Goal: Task Accomplishment & Management: Manage account settings

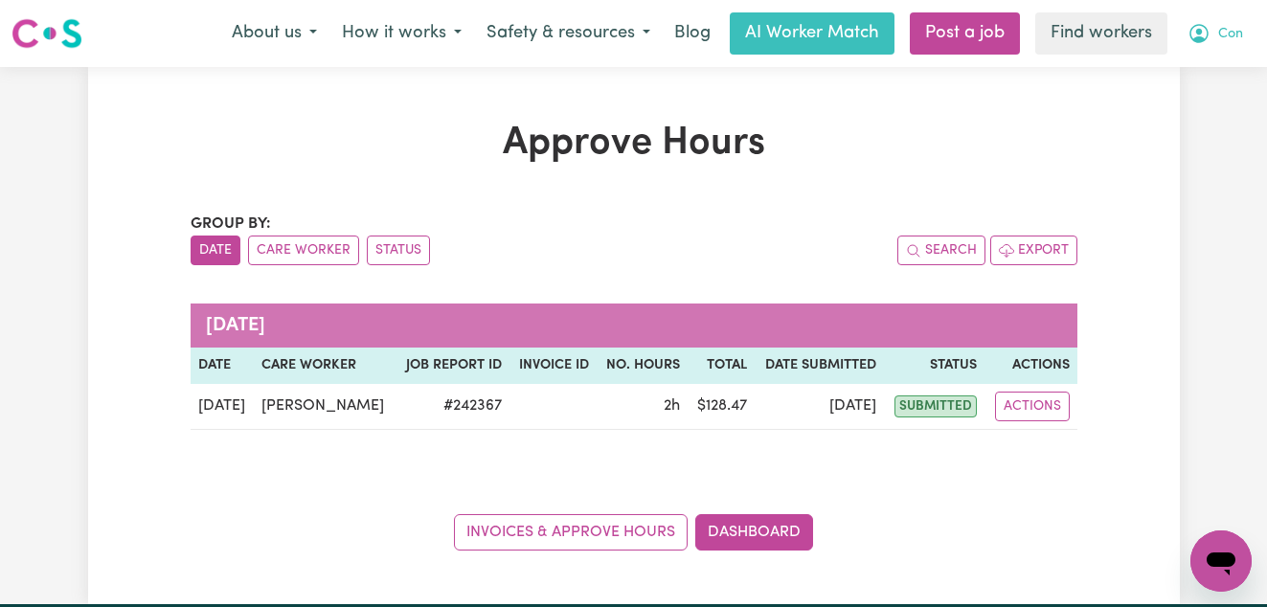
click at [1236, 38] on span "Con" at bounding box center [1230, 34] width 25 height 21
click at [1183, 103] on link "Logout" at bounding box center [1178, 110] width 151 height 36
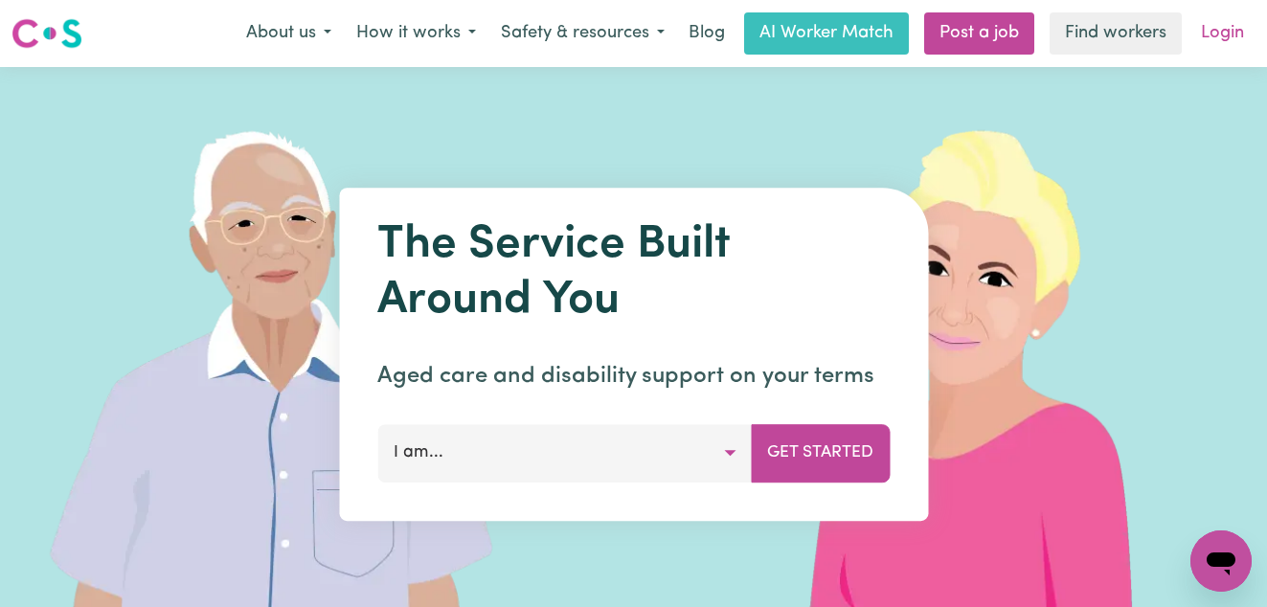
click at [1225, 40] on link "Login" at bounding box center [1222, 33] width 66 height 42
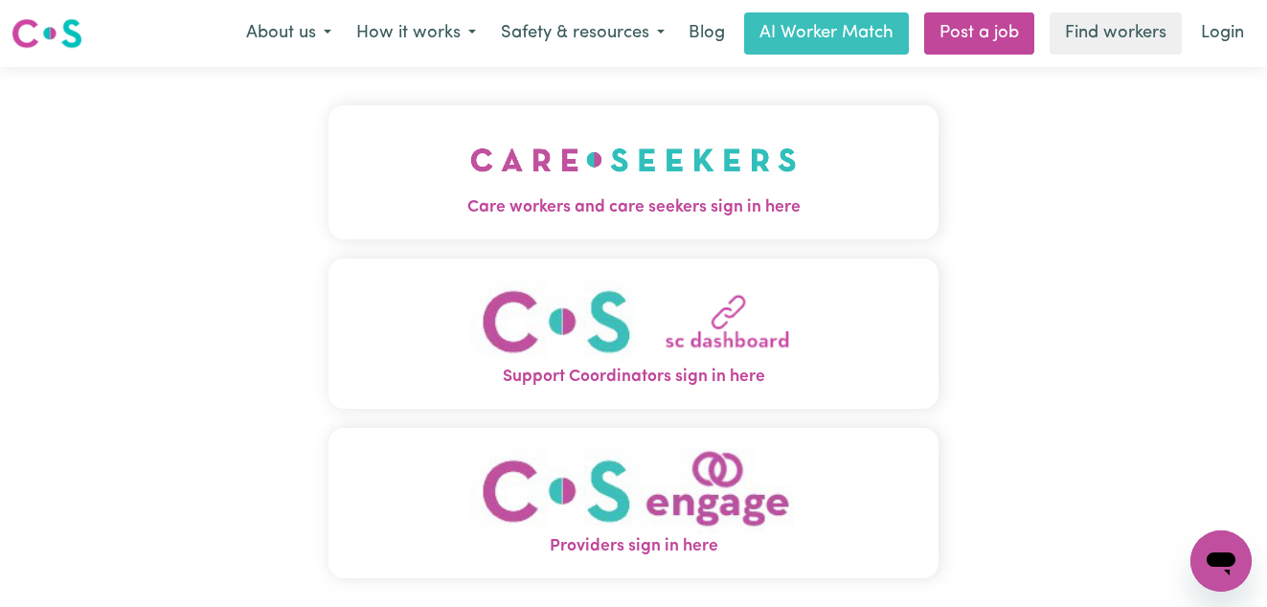
click at [729, 183] on img "Care workers and care seekers sign in here" at bounding box center [633, 159] width 327 height 71
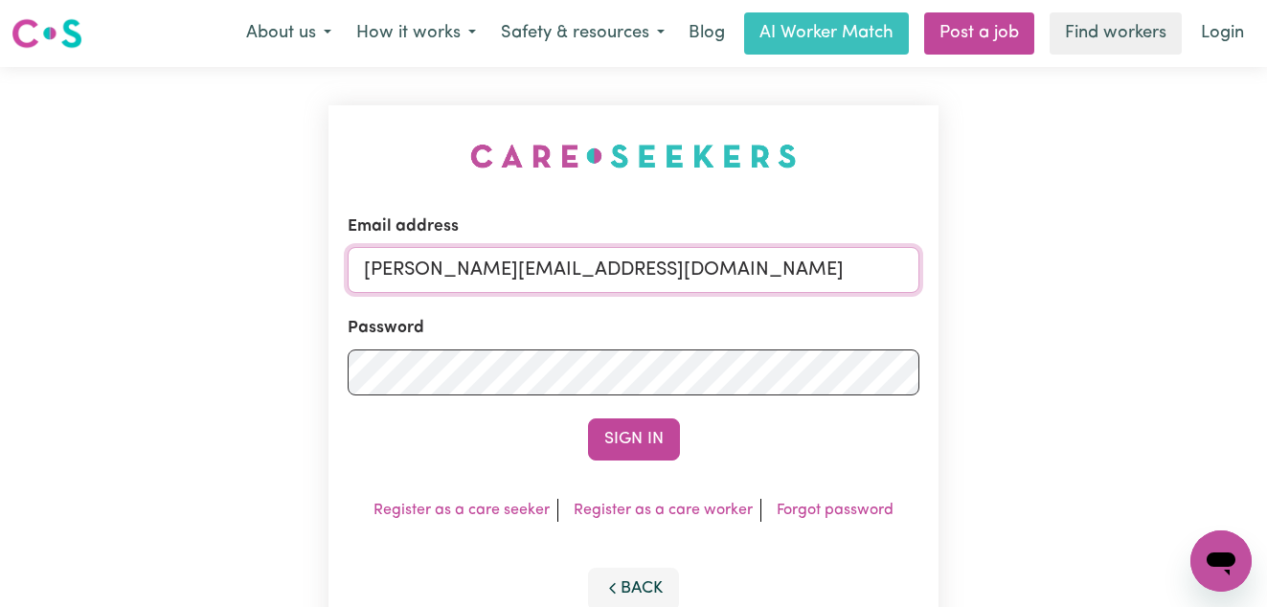
click at [702, 272] on input "[PERSON_NAME][EMAIL_ADDRESS][DOMAIN_NAME]" at bounding box center [634, 270] width 573 height 46
click at [727, 272] on input "[PERSON_NAME][EMAIL_ADDRESS][DOMAIN_NAME]" at bounding box center [634, 270] width 573 height 46
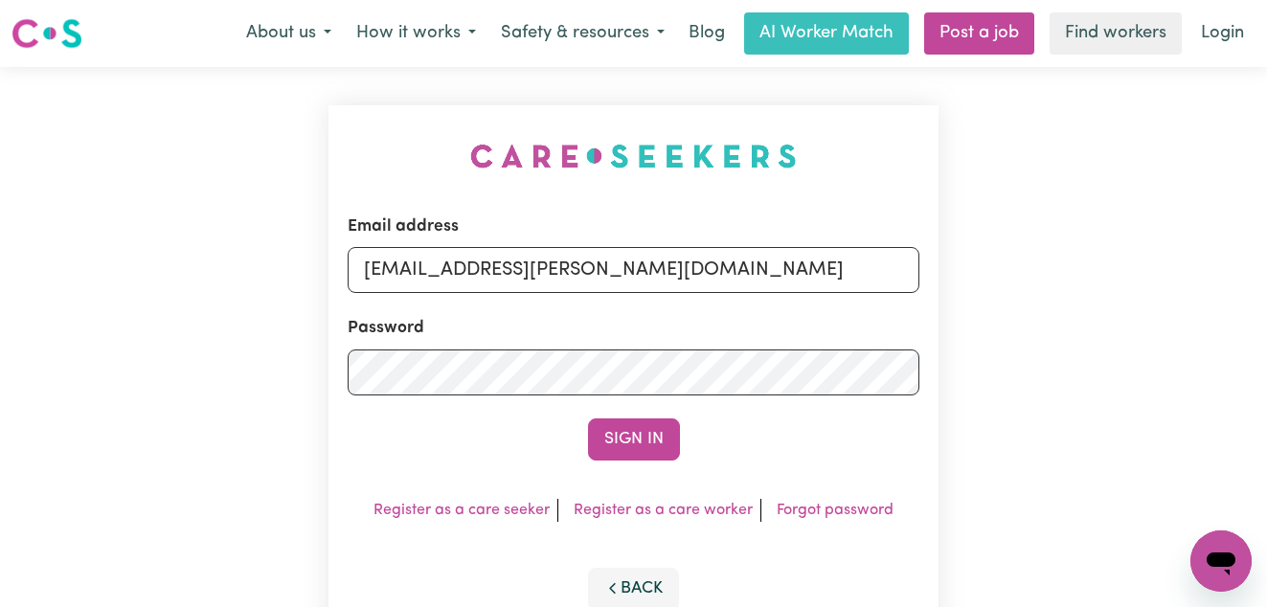
drag, startPoint x: 748, startPoint y: 270, endPoint x: 460, endPoint y: 269, distance: 288.3
click at [460, 269] on input "[EMAIL_ADDRESS][PERSON_NAME][DOMAIN_NAME]" at bounding box center [634, 270] width 573 height 46
type input "[EMAIL_ADDRESS][DOMAIN_NAME]"
click at [588, 419] on button "Sign In" at bounding box center [634, 440] width 92 height 42
